Goal: Navigation & Orientation: Understand site structure

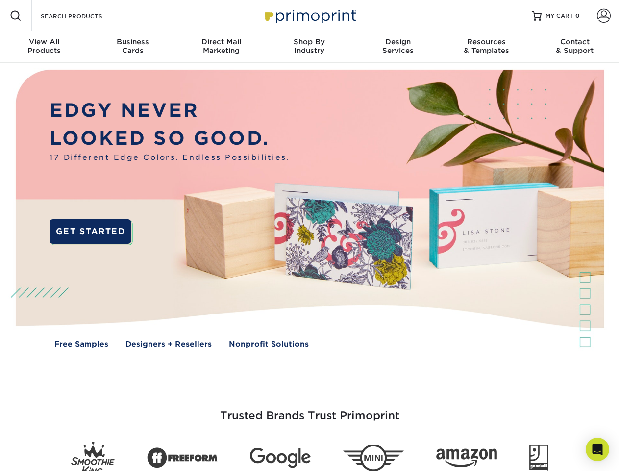
click at [309, 235] on img at bounding box center [309, 216] width 613 height 306
click at [16, 16] on span at bounding box center [16, 16] width 12 height 12
click at [604, 16] on span at bounding box center [604, 16] width 14 height 14
click at [44, 47] on div "View All Products" at bounding box center [44, 46] width 88 height 18
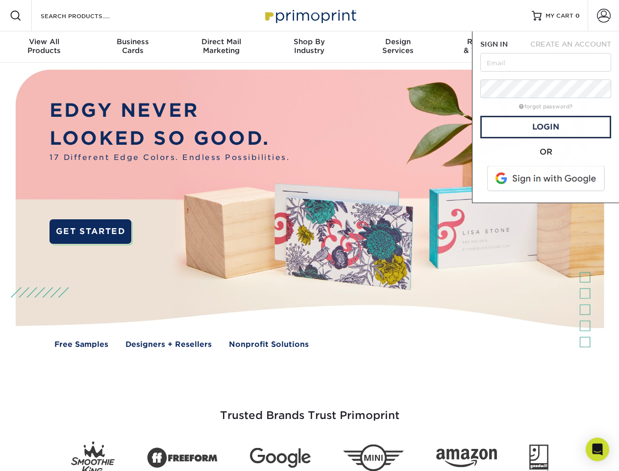
click at [132, 47] on div "Business Cards" at bounding box center [132, 46] width 88 height 18
click at [221, 47] on div "Direct Mail Marketing" at bounding box center [221, 46] width 88 height 18
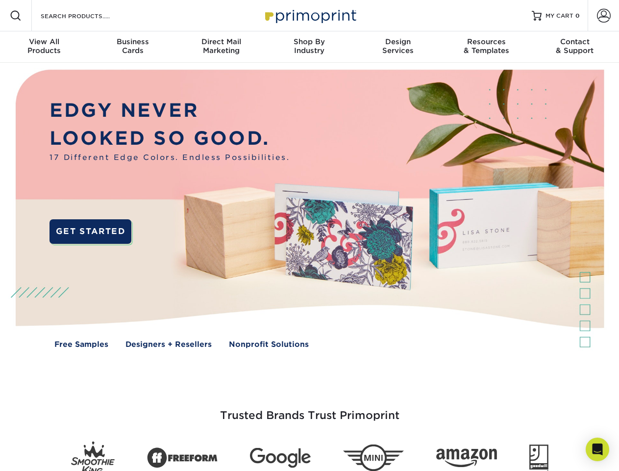
click at [309, 47] on div "Shop By Industry" at bounding box center [309, 46] width 88 height 18
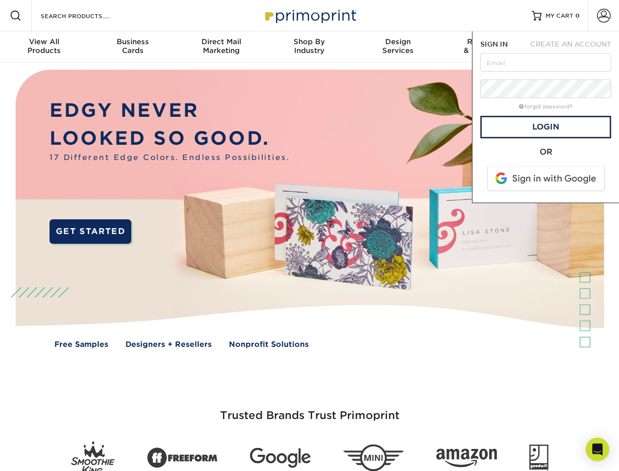
click at [398, 47] on div "Design Services" at bounding box center [398, 46] width 88 height 18
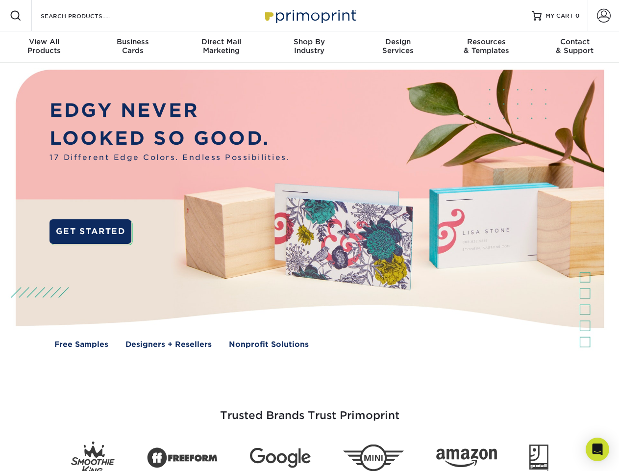
click at [486, 47] on span "SIGN IN" at bounding box center [494, 44] width 27 height 8
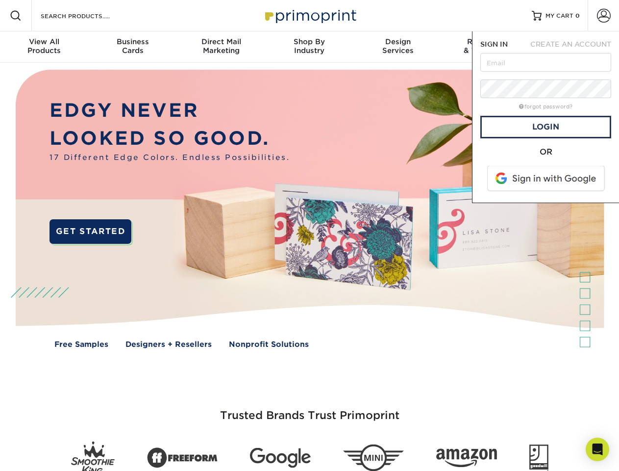
click at [575, 47] on div "Contact & Support" at bounding box center [575, 46] width 88 height 18
